Goal: Information Seeking & Learning: Find specific page/section

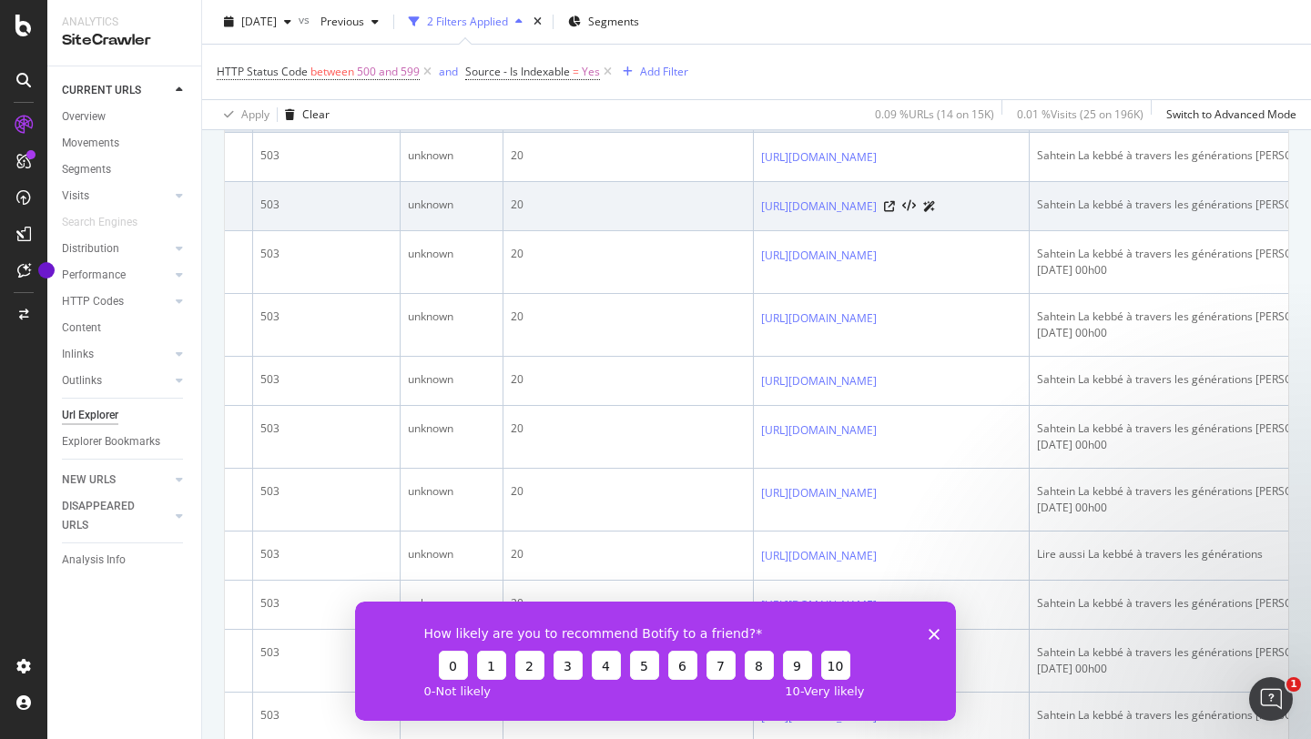
scroll to position [0, 447]
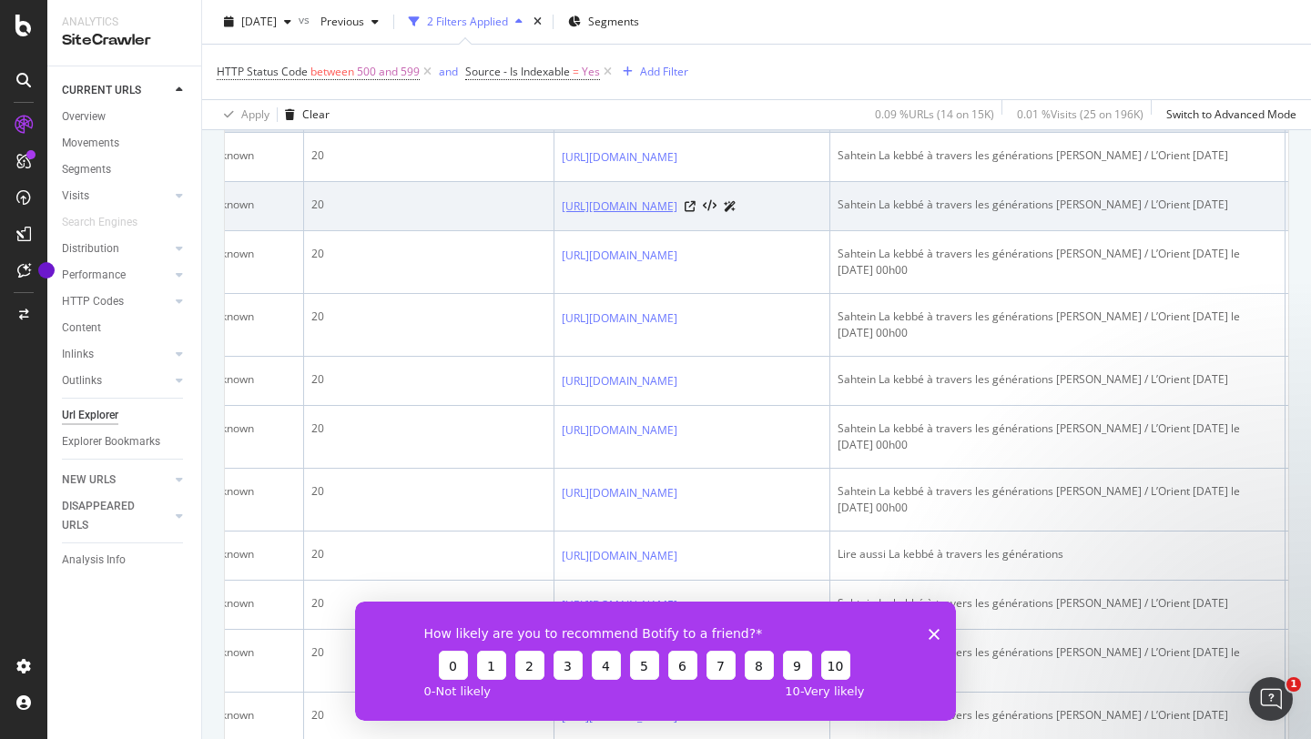
click at [677, 216] on link "[URL][DOMAIN_NAME]" at bounding box center [620, 207] width 116 height 18
click at [696, 212] on icon at bounding box center [690, 206] width 11 height 11
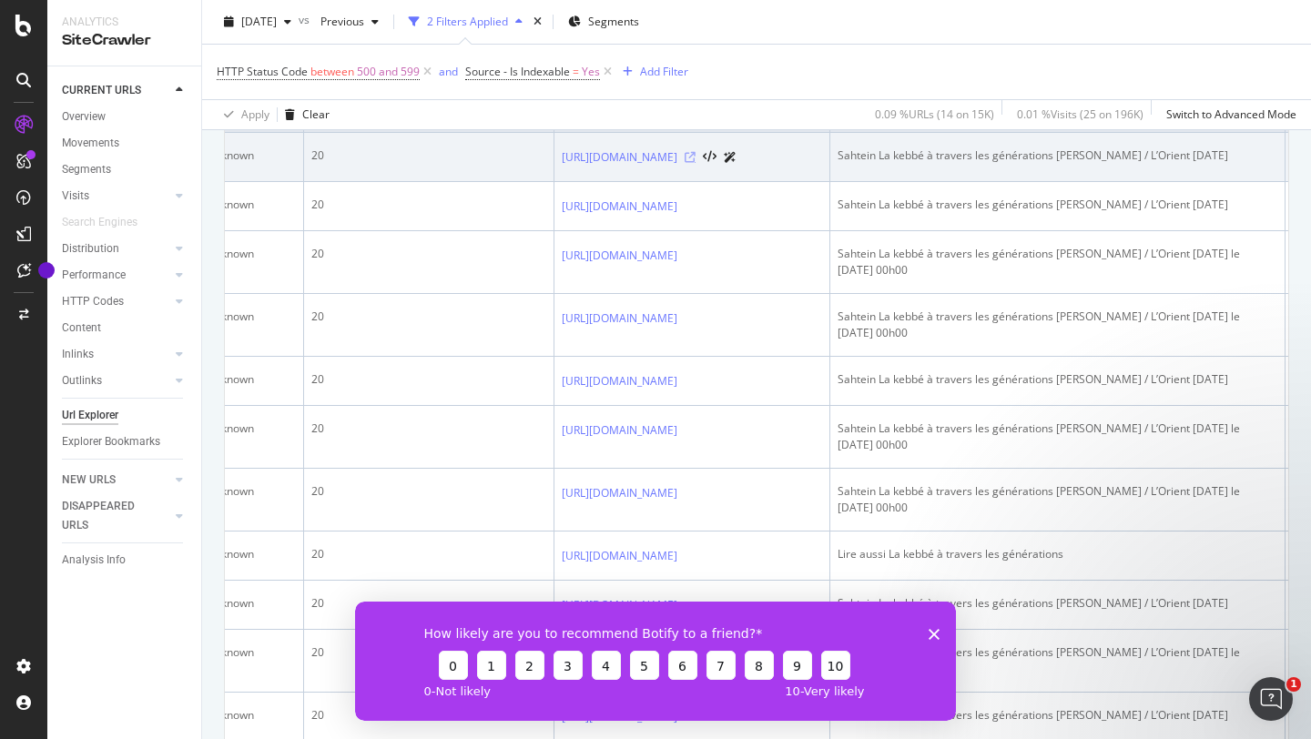
click at [696, 163] on icon at bounding box center [690, 157] width 11 height 11
